Goal: Find specific page/section: Find specific page/section

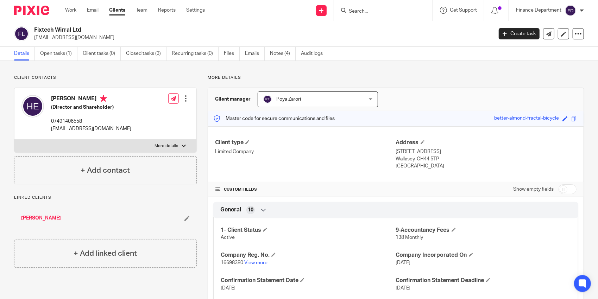
click at [367, 11] on input "Search" at bounding box center [379, 11] width 63 height 6
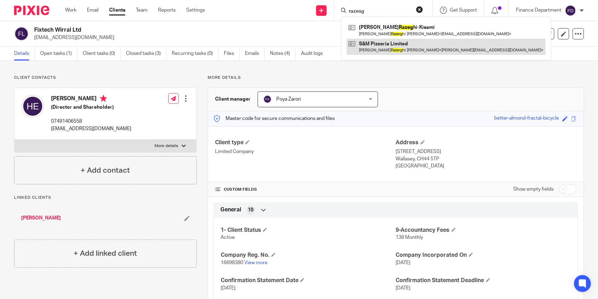
type input "razesg"
click at [379, 49] on link at bounding box center [446, 47] width 199 height 16
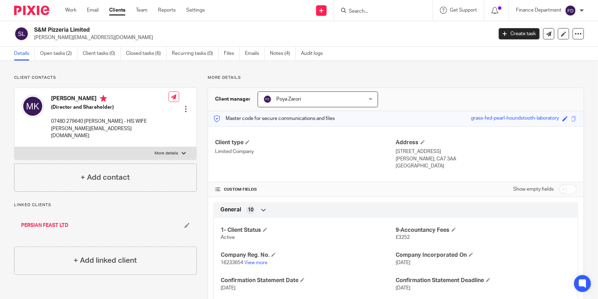
drag, startPoint x: 99, startPoint y: 30, endPoint x: 35, endPoint y: 25, distance: 65.1
click at [35, 25] on div "S&M Pizzeria Limited [PERSON_NAME][EMAIL_ADDRESS][DOMAIN_NAME] Create task Upda…" at bounding box center [299, 34] width 598 height 26
copy h2 "S&M Pizzeria Limited"
